Goal: Information Seeking & Learning: Stay updated

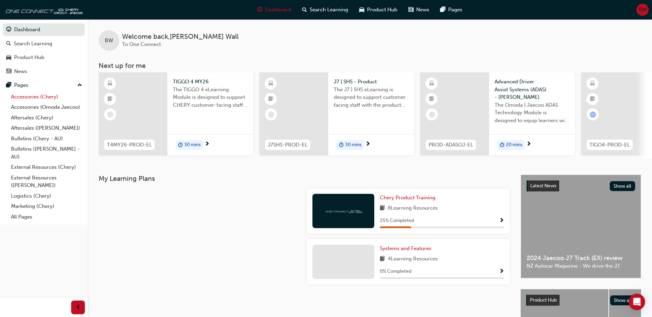
click at [44, 97] on link "Accessories (Chery)" at bounding box center [46, 97] width 77 height 11
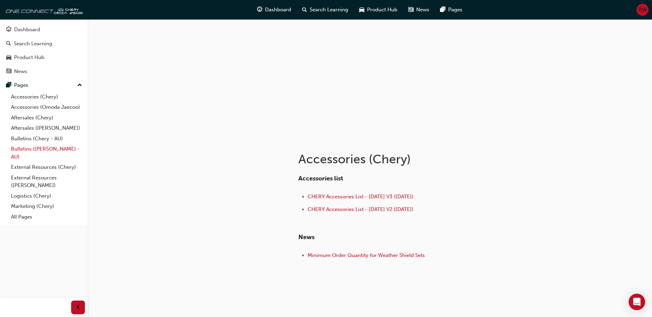
scroll to position [29, 0]
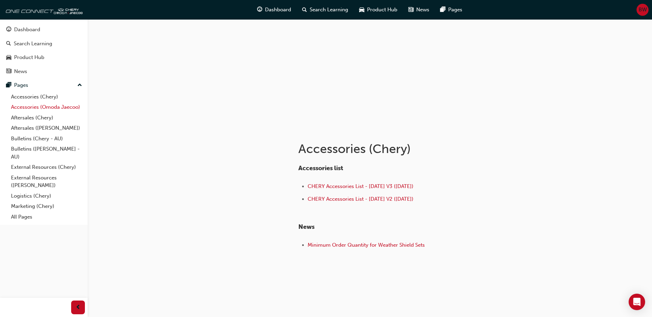
click at [24, 104] on link "Accessories (Omoda Jaecoo)" at bounding box center [46, 107] width 77 height 11
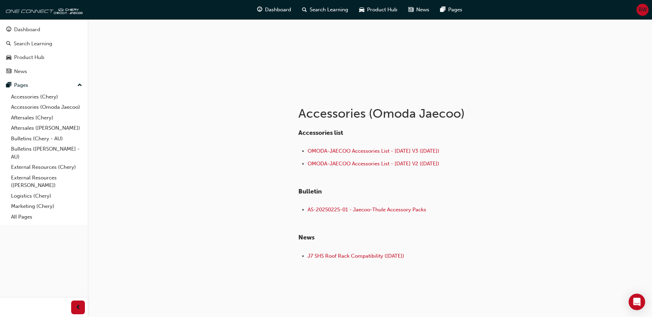
scroll to position [75, 0]
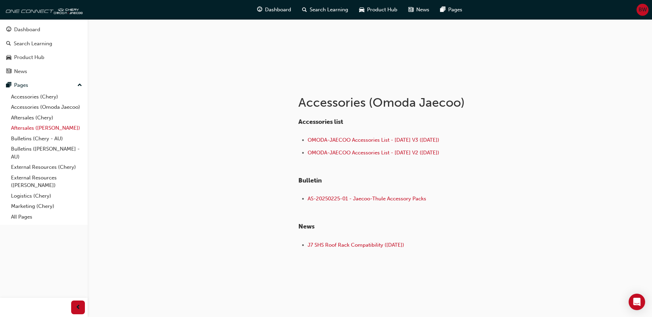
click at [54, 128] on link "Aftersales ([PERSON_NAME])" at bounding box center [46, 128] width 77 height 11
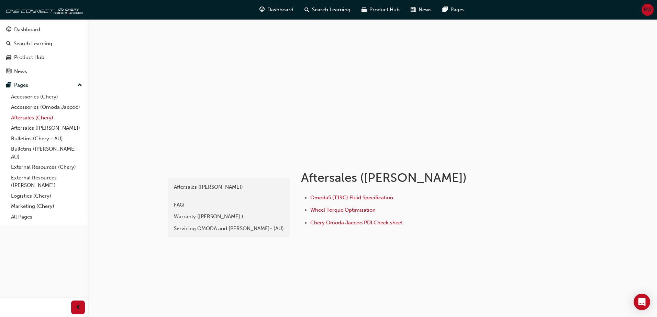
click at [39, 118] on link "Aftersales (Chery)" at bounding box center [46, 118] width 77 height 11
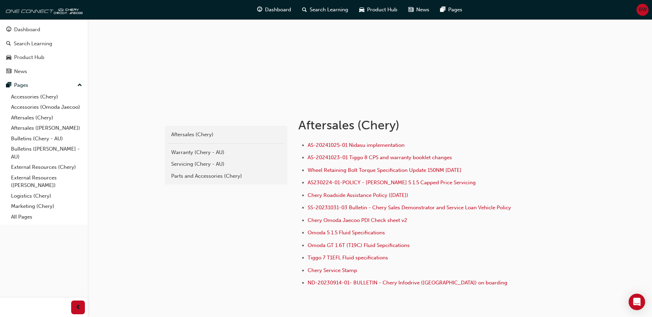
scroll to position [69, 0]
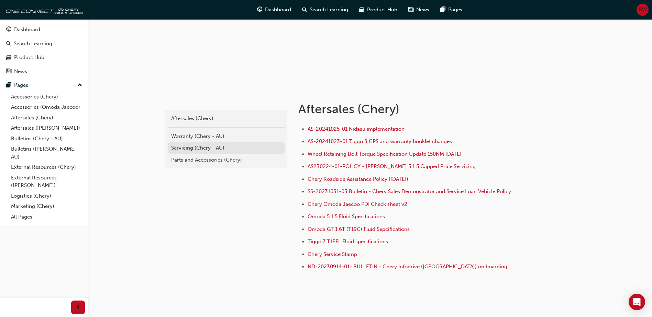
click at [220, 150] on div "Servicing (Chery - AU)" at bounding box center [226, 148] width 110 height 8
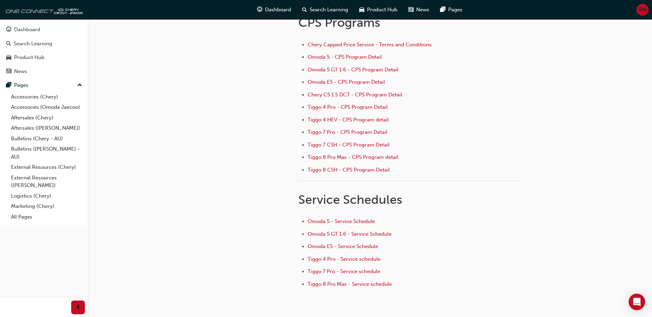
scroll to position [69, 0]
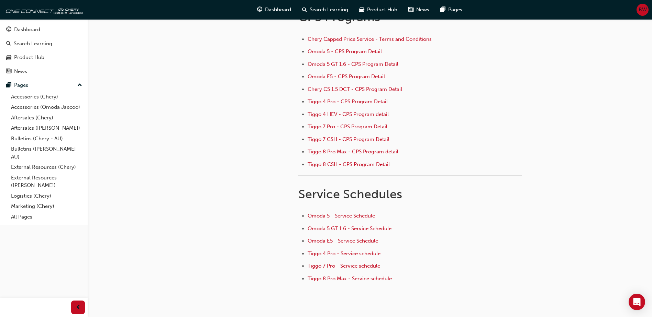
click at [327, 267] on span "Tiggo 7 Pro - Service schedule" at bounding box center [343, 266] width 72 height 6
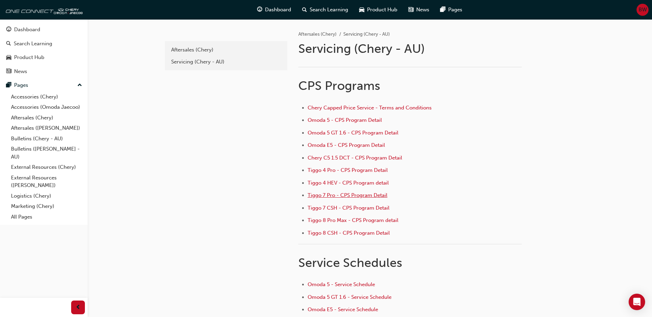
click at [334, 197] on span "Tiggo 7 Pro - CPS Program Detail" at bounding box center [347, 195] width 80 height 6
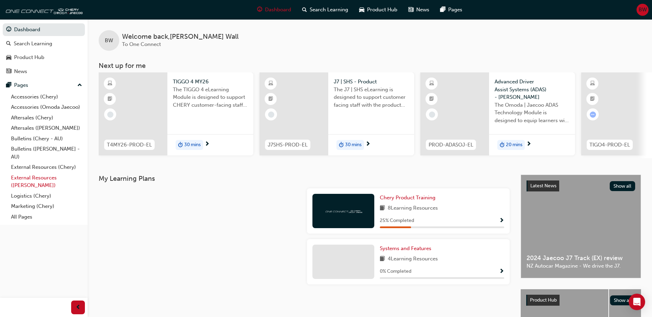
click at [19, 183] on link "External Resources ([PERSON_NAME])" at bounding box center [46, 182] width 77 height 18
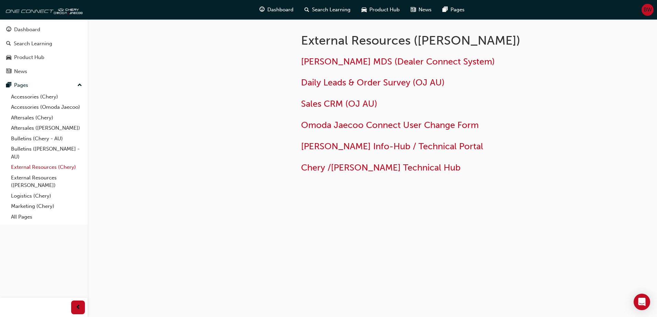
click at [16, 170] on link "External Resources (Chery)" at bounding box center [46, 167] width 77 height 11
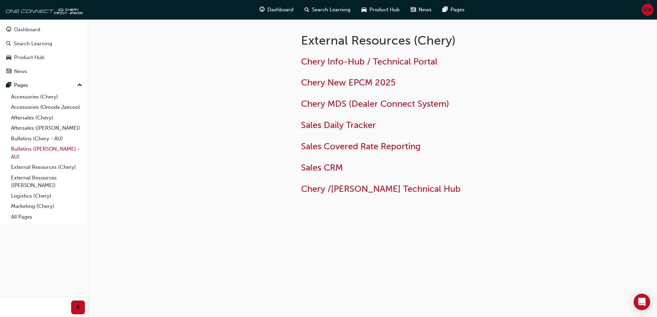
click at [17, 151] on link "Bulletins ([PERSON_NAME] - AU)" at bounding box center [46, 153] width 77 height 18
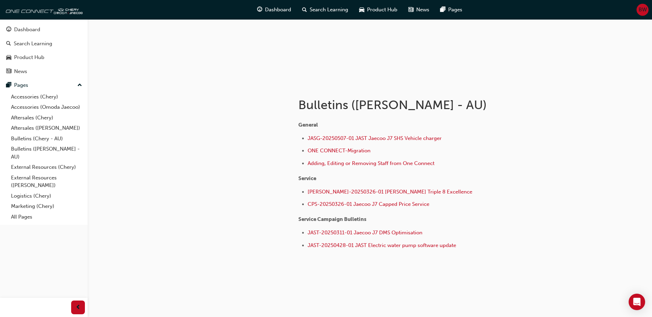
scroll to position [73, 0]
click at [17, 150] on link "Bulletins ([PERSON_NAME] - AU)" at bounding box center [46, 153] width 77 height 18
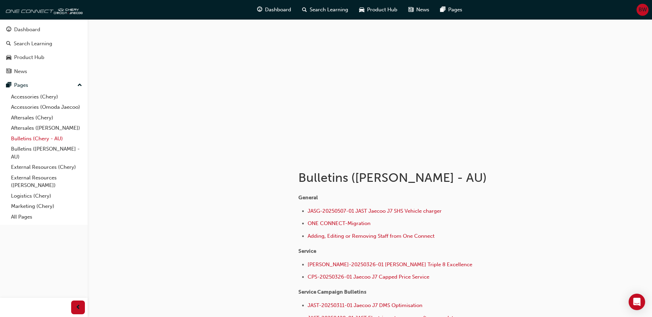
click at [16, 140] on link "Bulletins (Chery - AU)" at bounding box center [46, 139] width 77 height 11
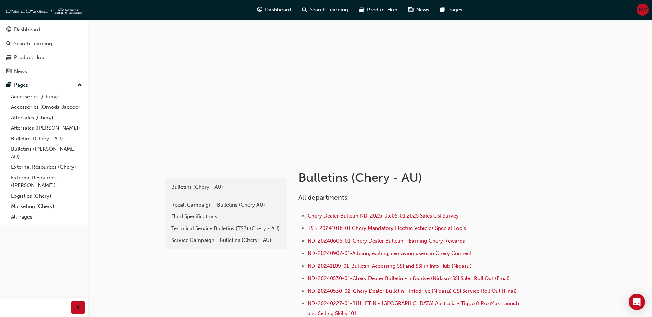
click at [379, 241] on span "ND-20240606-01-Chery Dealer Bulletin - Earning Chery Rewards" at bounding box center [385, 241] width 157 height 6
